Goal: Task Accomplishment & Management: Manage account settings

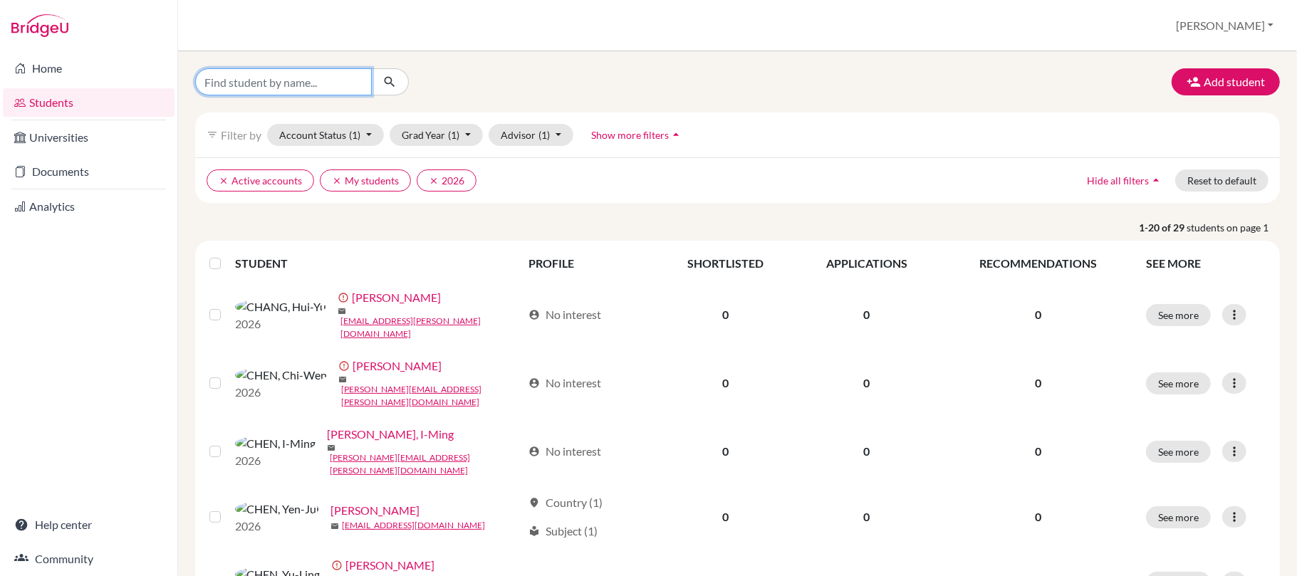
drag, startPoint x: 288, startPoint y: 83, endPoint x: 305, endPoint y: 58, distance: 29.2
click at [291, 85] on input "Find student by name..." at bounding box center [283, 81] width 177 height 27
type input "[PERSON_NAME]"
click button "submit" at bounding box center [390, 81] width 38 height 27
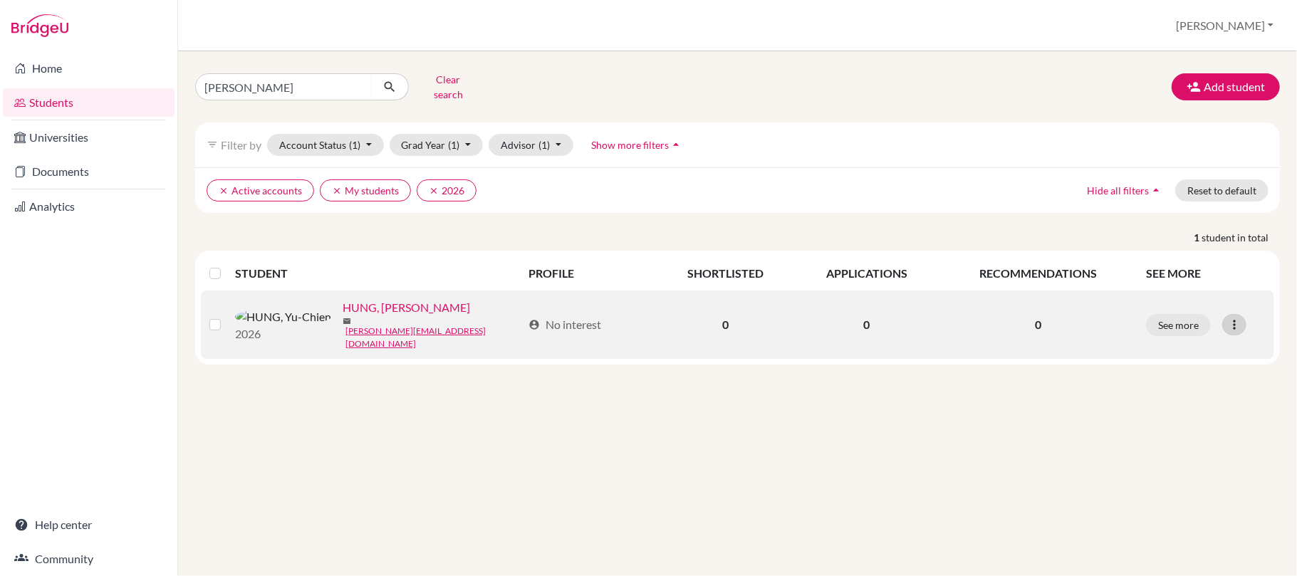
click at [1243, 320] on div at bounding box center [1234, 324] width 24 height 21
click at [345, 332] on link "caitlin.hung@iis.kh.edu.tw" at bounding box center [433, 338] width 177 height 26
click at [1182, 323] on button "See more" at bounding box center [1178, 325] width 65 height 22
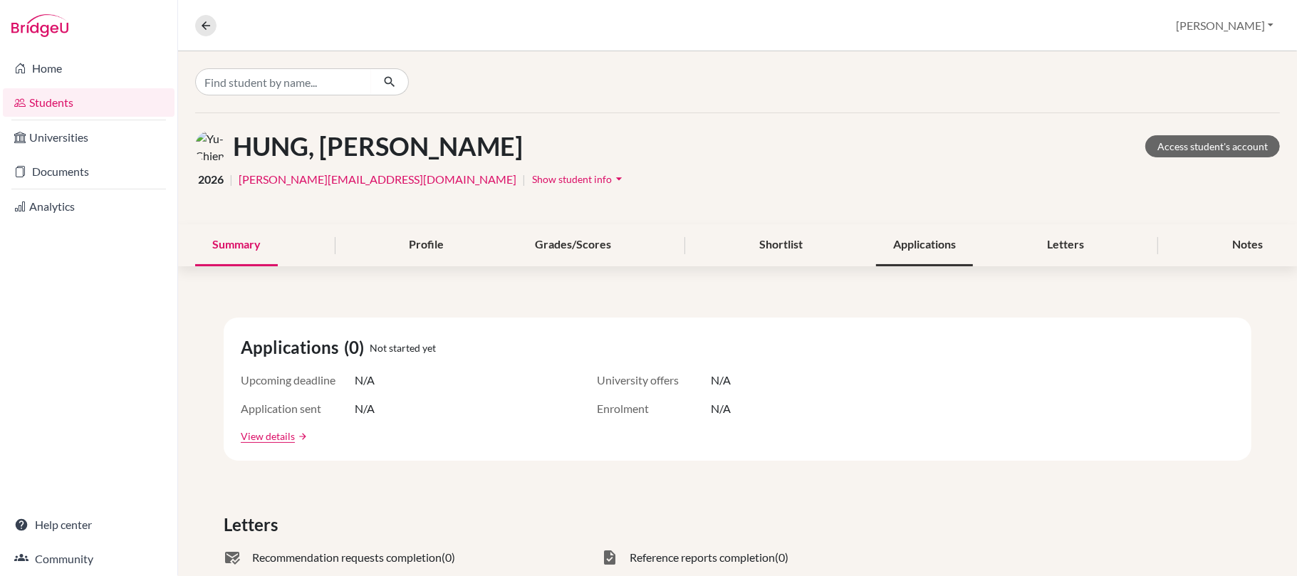
click at [901, 248] on div "Applications" at bounding box center [924, 245] width 97 height 42
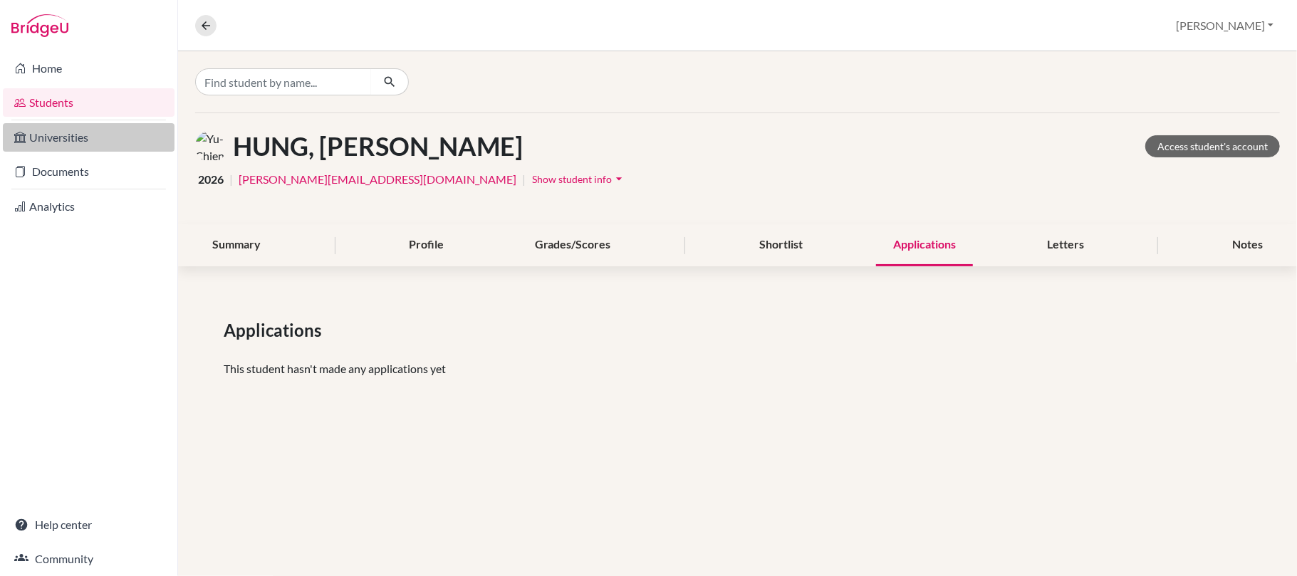
click at [60, 137] on link "Universities" at bounding box center [89, 137] width 172 height 28
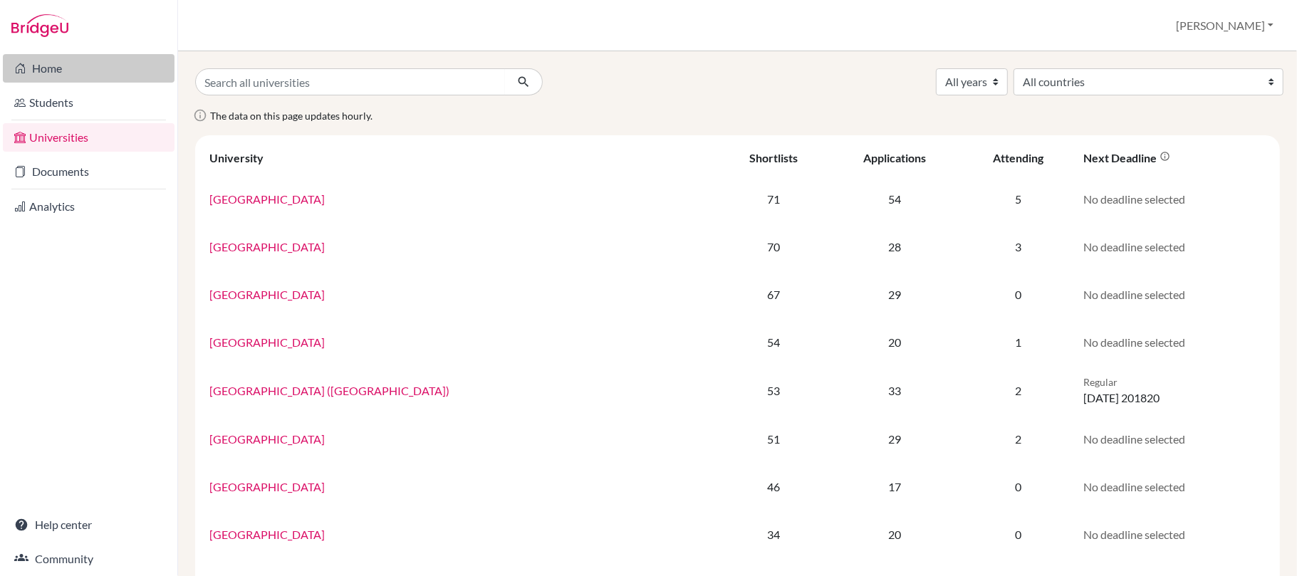
click at [47, 60] on link "Home" at bounding box center [89, 68] width 172 height 28
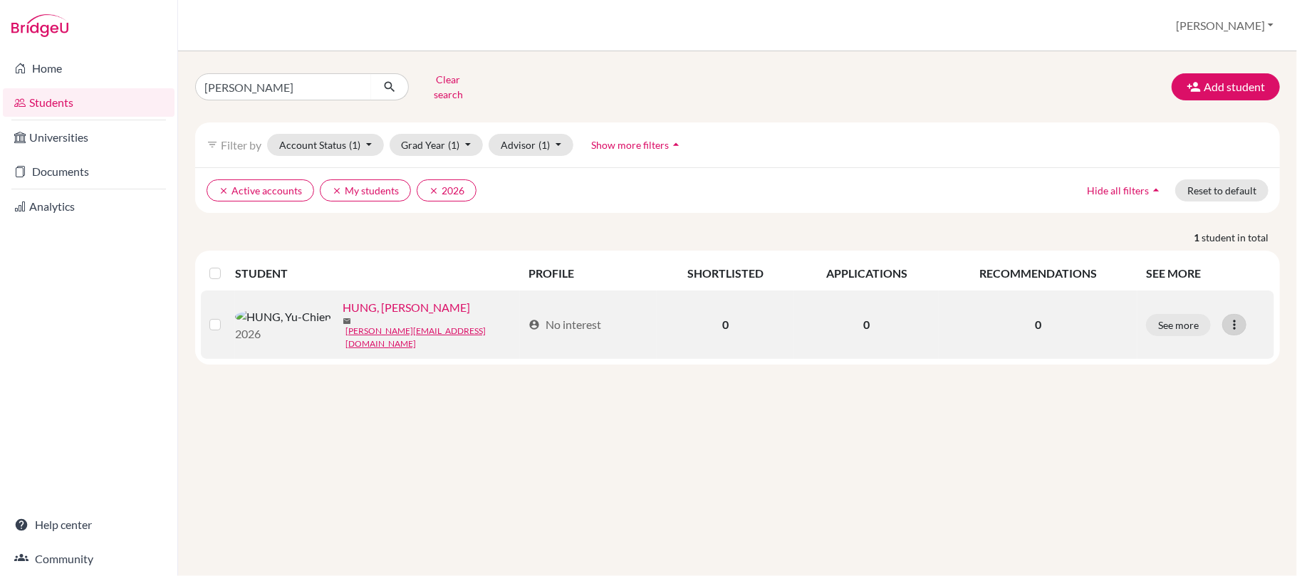
click at [1243, 328] on div at bounding box center [1234, 324] width 24 height 21
click at [226, 316] on label at bounding box center [226, 316] width 0 height 0
click at [0, 0] on input "checkbox" at bounding box center [0, 0] width 0 height 0
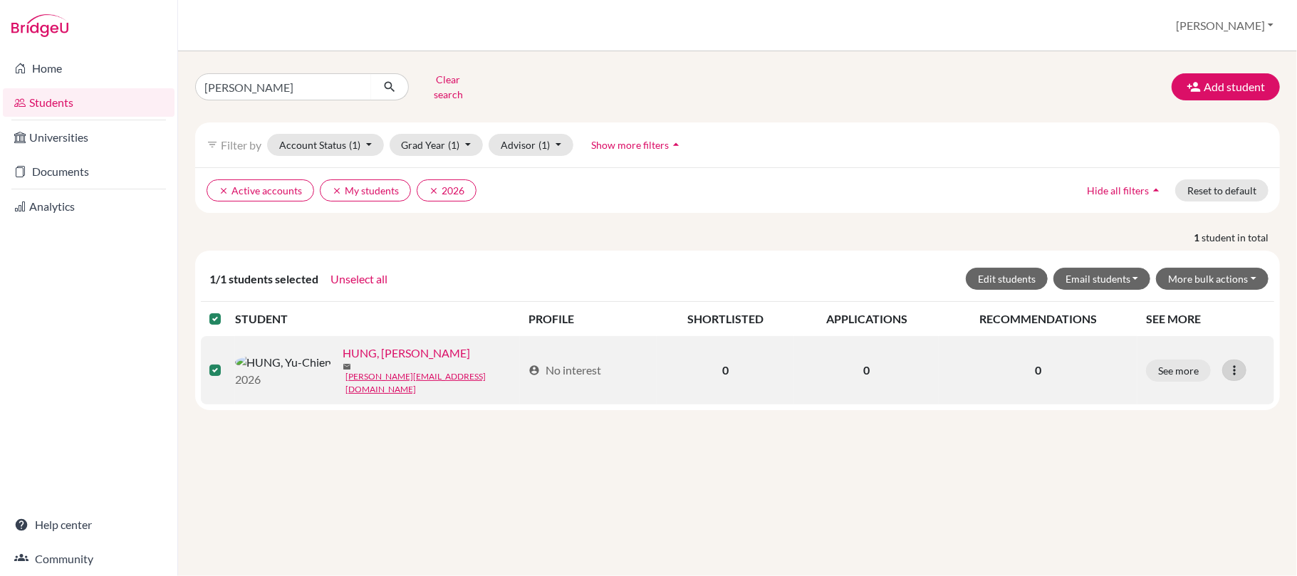
click at [1228, 373] on icon at bounding box center [1234, 370] width 14 height 14
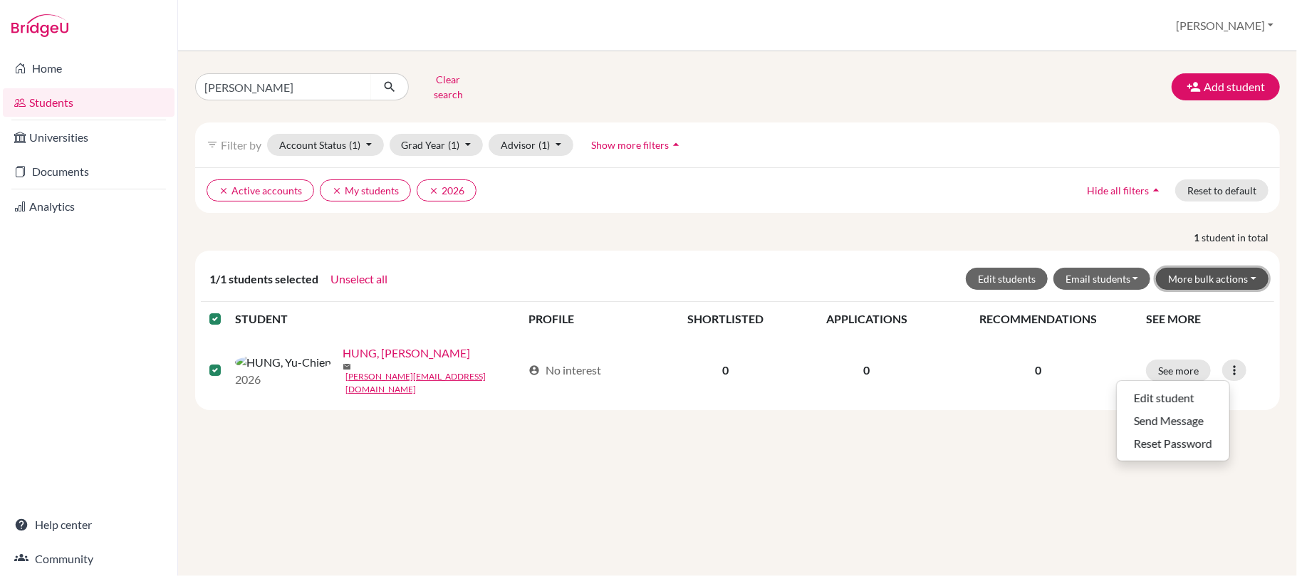
click at [1233, 289] on button "More bulk actions" at bounding box center [1212, 279] width 113 height 22
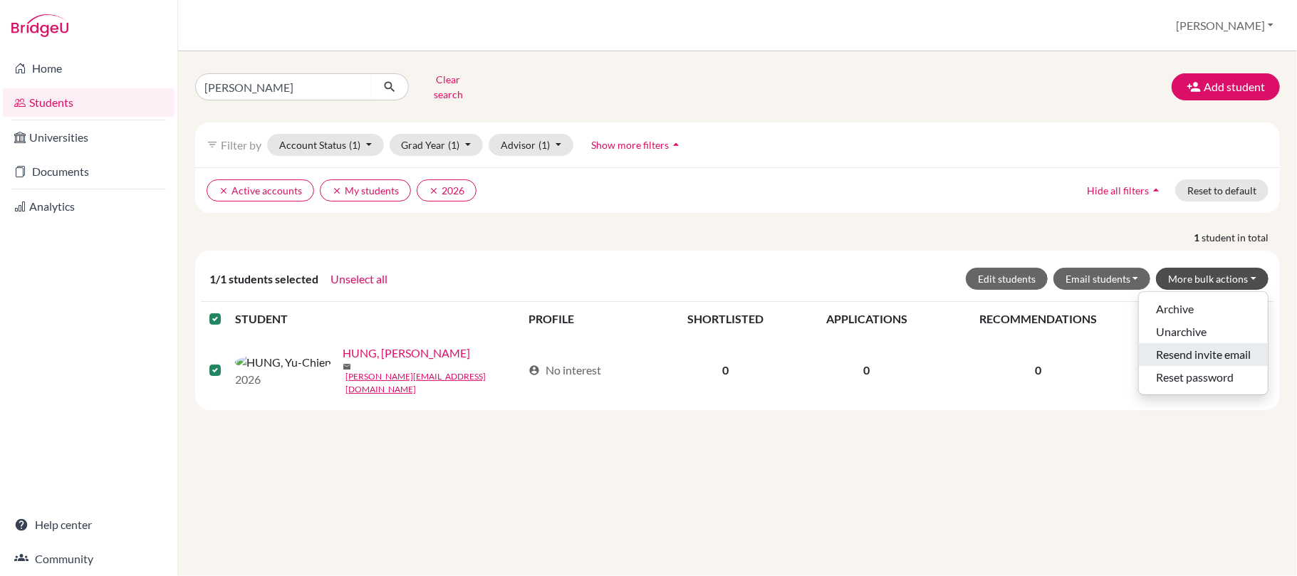
click at [1226, 355] on button "Resend invite email" at bounding box center [1203, 354] width 129 height 23
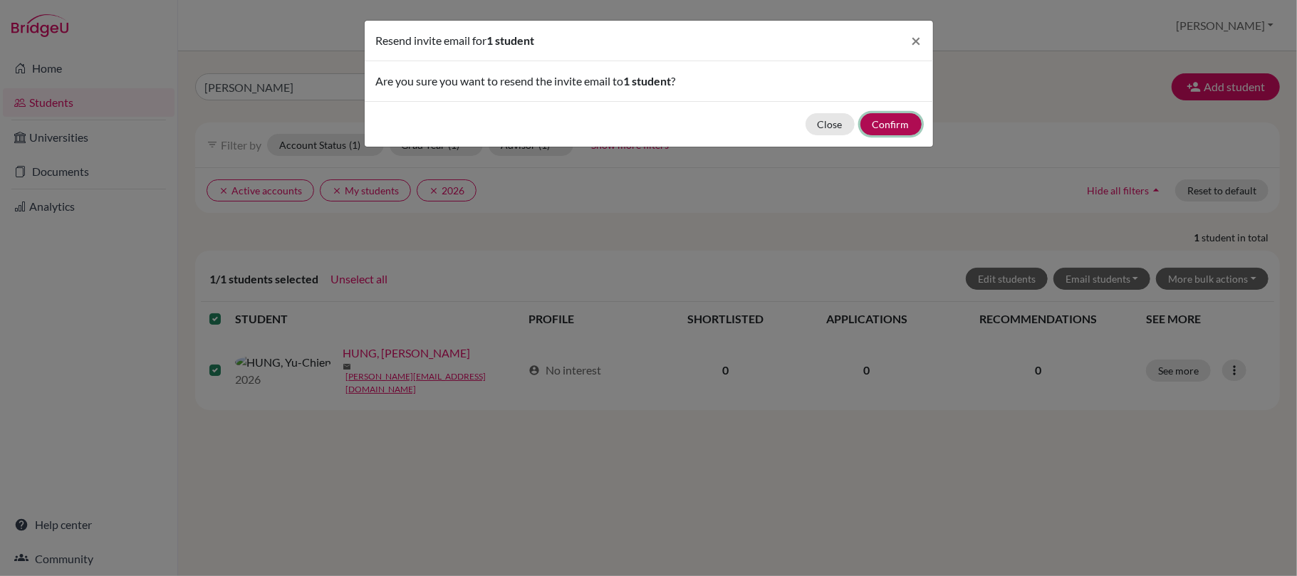
click at [892, 124] on button "Confirm" at bounding box center [890, 124] width 61 height 22
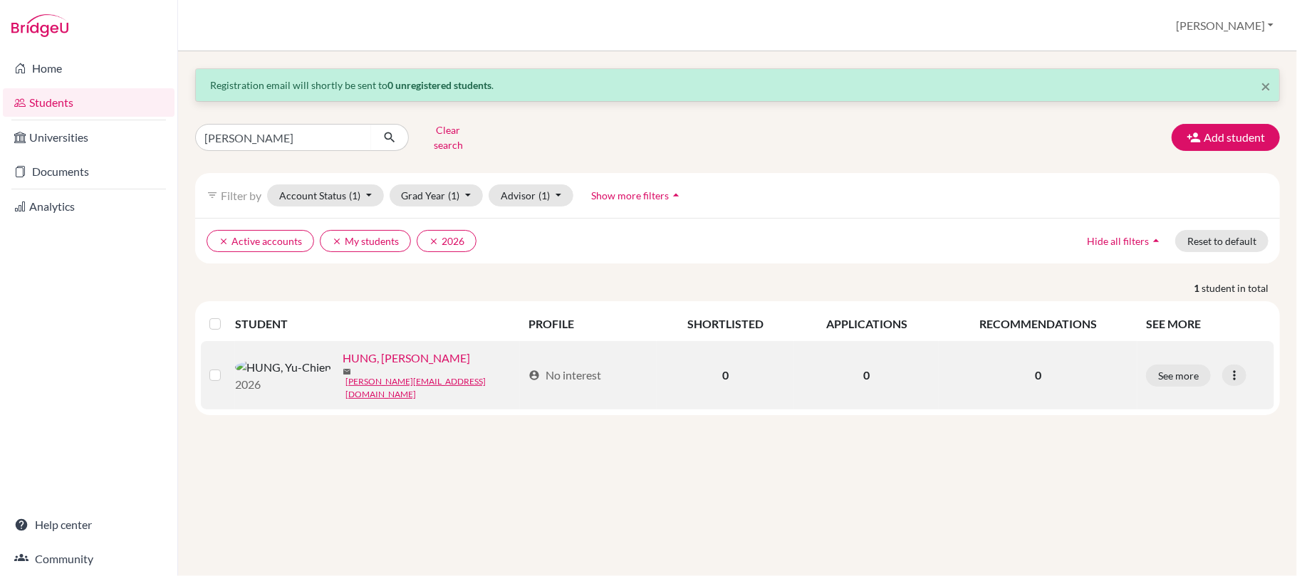
click at [343, 367] on link "HUNG, [PERSON_NAME]" at bounding box center [406, 358] width 127 height 17
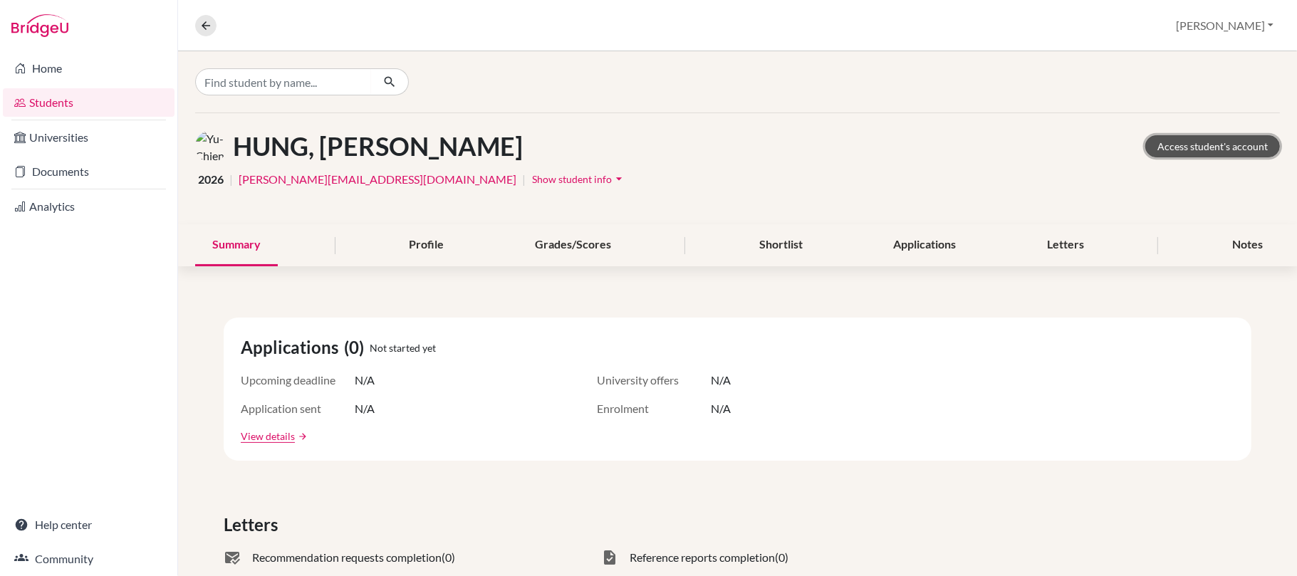
click at [1200, 141] on link "Access student's account" at bounding box center [1212, 146] width 135 height 22
